Goal: Transaction & Acquisition: Purchase product/service

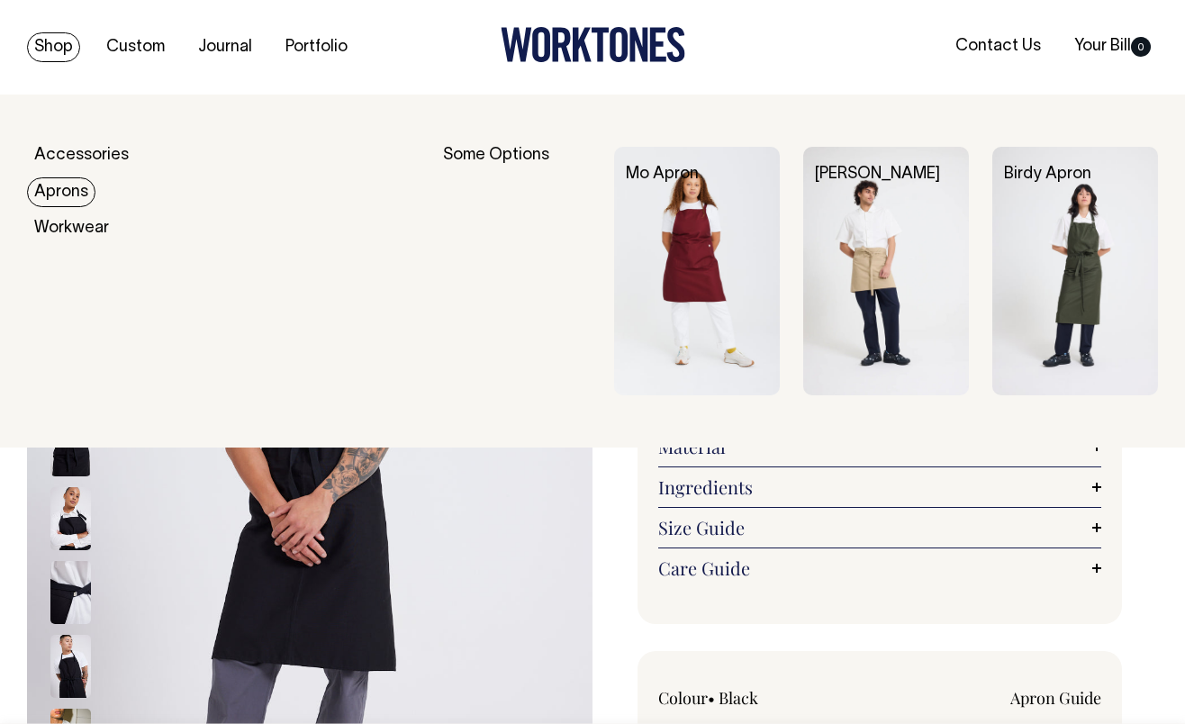
select select "Black"
click at [64, 150] on link "Accessories" at bounding box center [81, 156] width 109 height 30
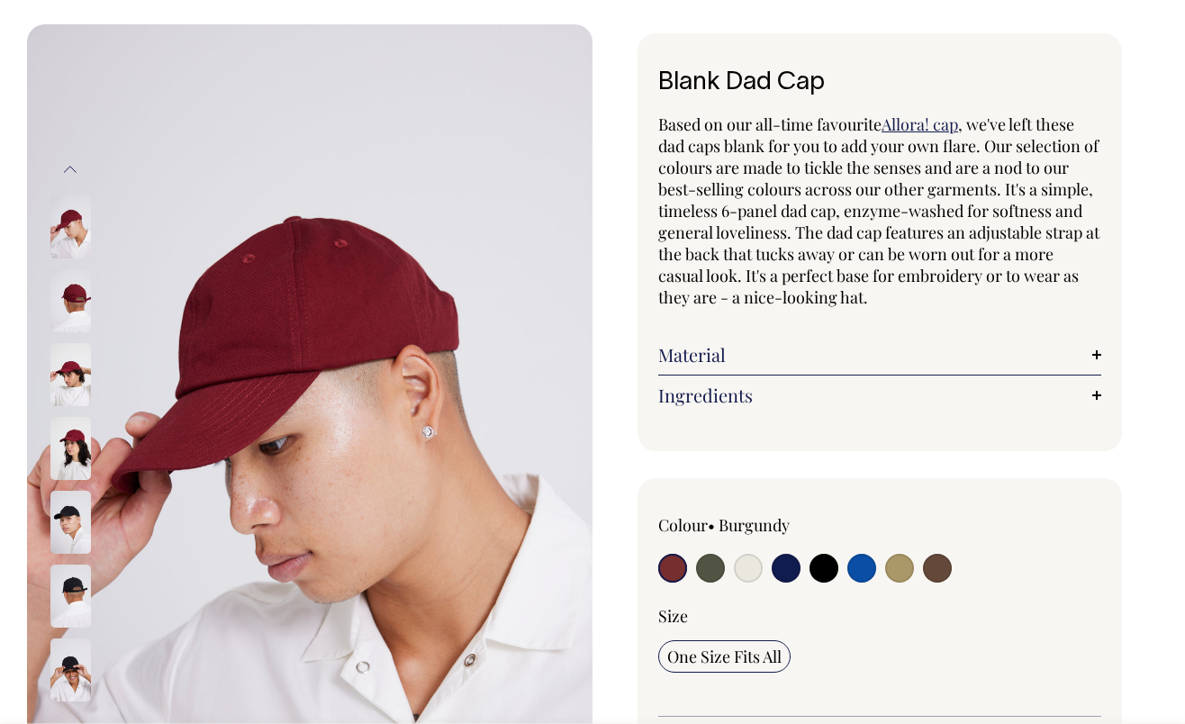
scroll to position [71, 0]
click at [829, 566] on input "radio" at bounding box center [824, 567] width 29 height 29
radio input "true"
select select "Black"
